Goal: Information Seeking & Learning: Learn about a topic

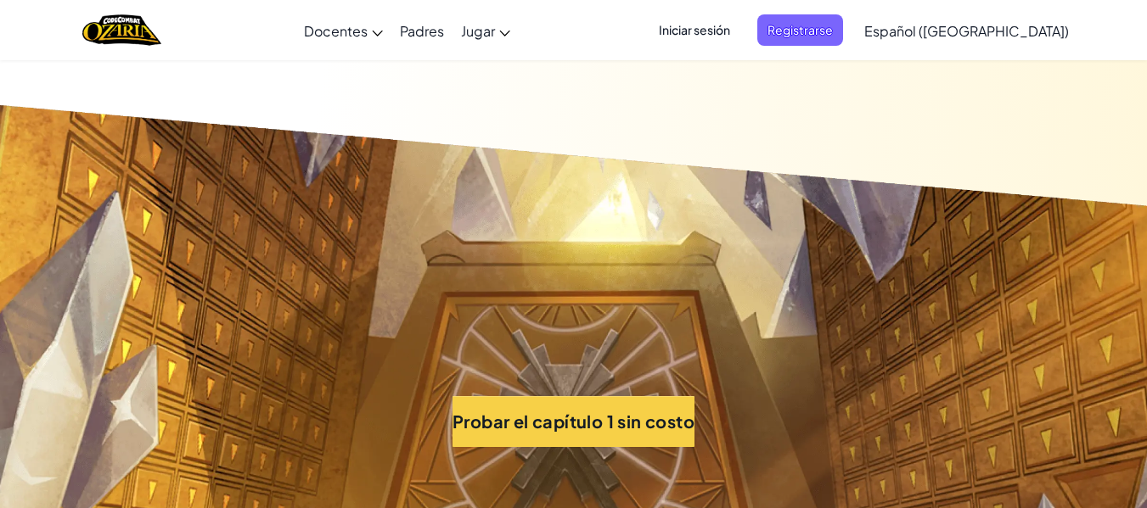
scroll to position [10749, 0]
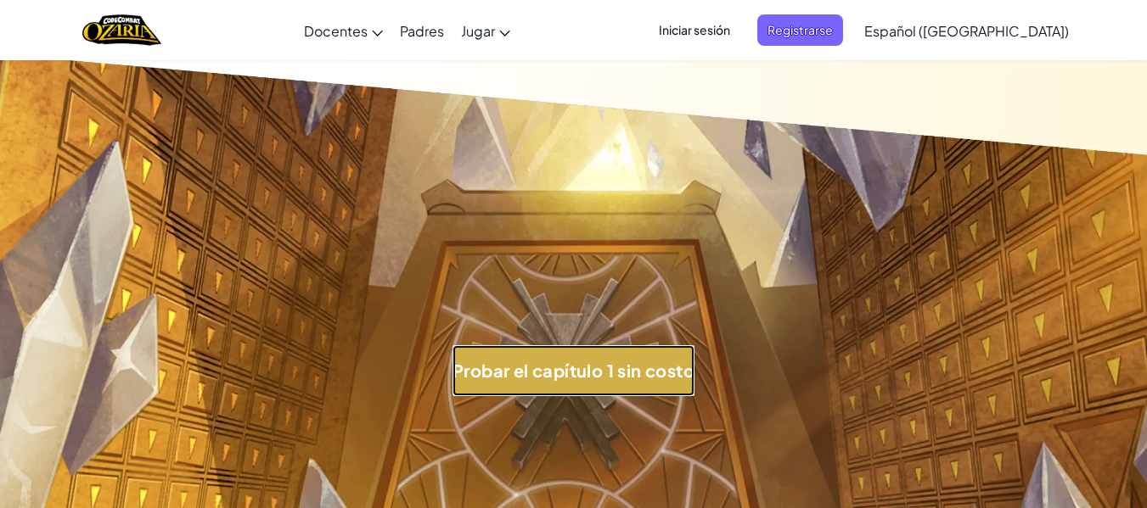
click at [683, 367] on button "Probar el capítulo 1 sin costo" at bounding box center [573, 370] width 242 height 51
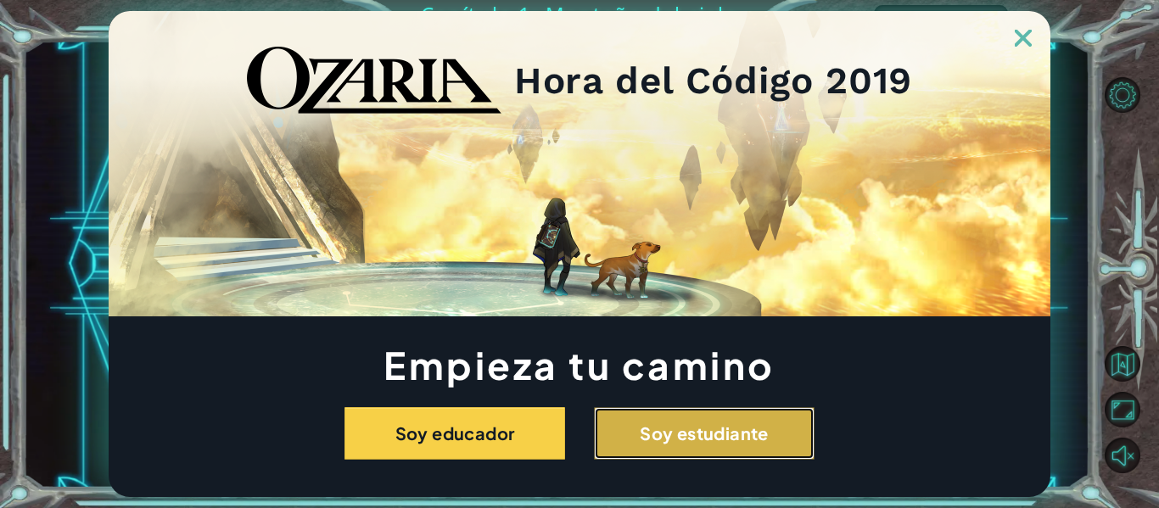
click at [761, 440] on button "Soy estudiante" at bounding box center [704, 433] width 221 height 53
